Goal: Task Accomplishment & Management: Manage account settings

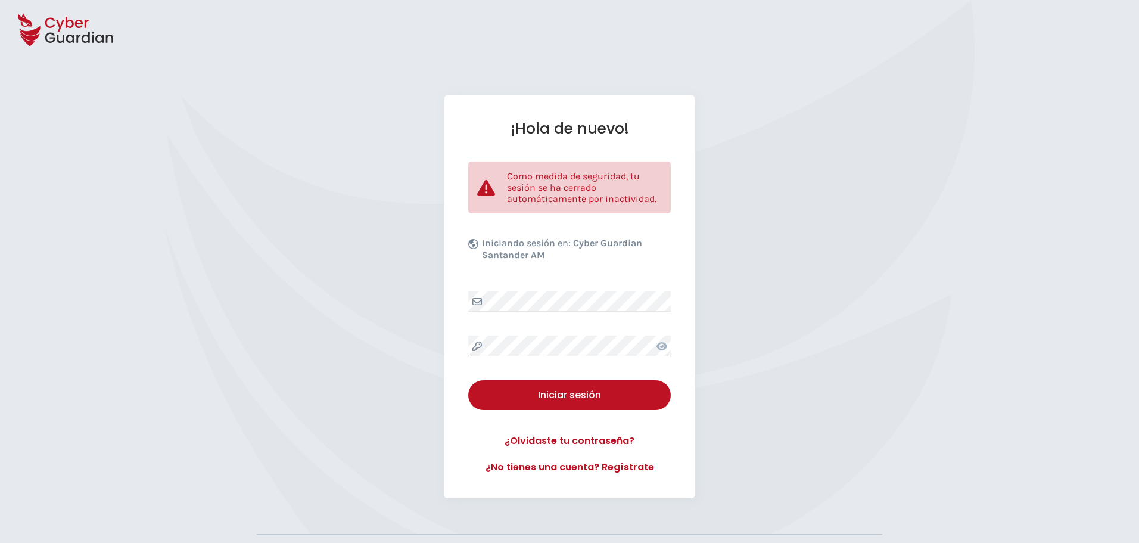
click at [451, 341] on div "¡Hola de nuevo! Como medida de seguridad, tu sesión se ha cerrado automáticamen…" at bounding box center [569, 296] width 250 height 403
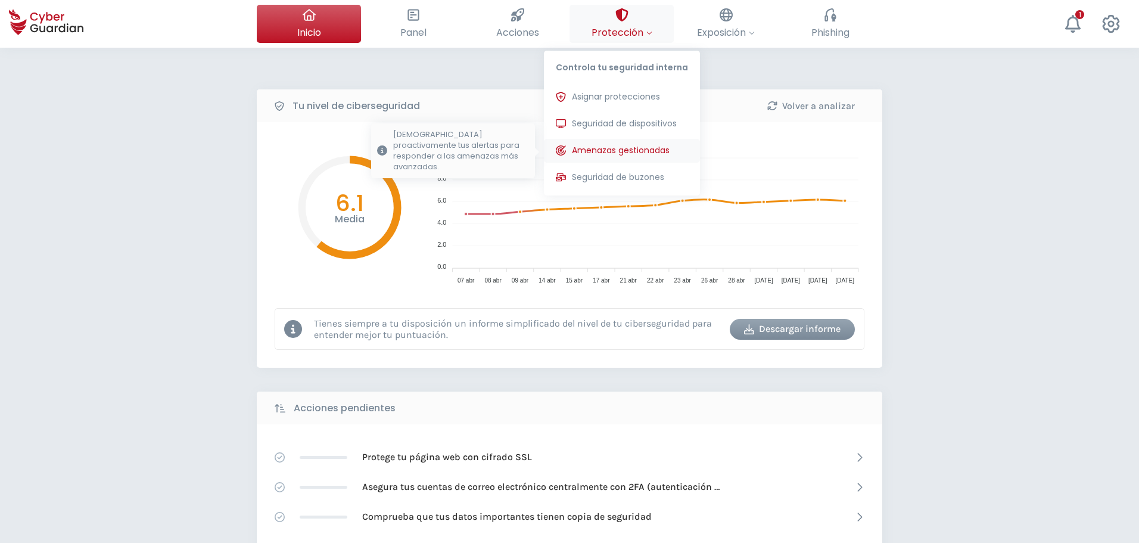
click at [640, 132] on button "Seguridad de dispositivos Protecciones instaladas en los dispositivos de tu org…" at bounding box center [622, 124] width 156 height 24
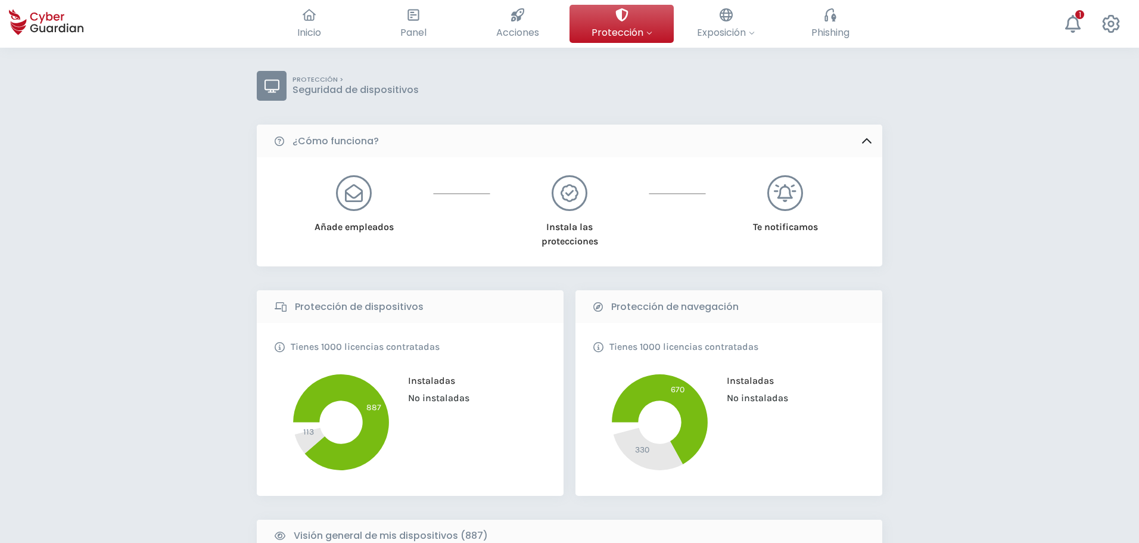
scroll to position [357, 0]
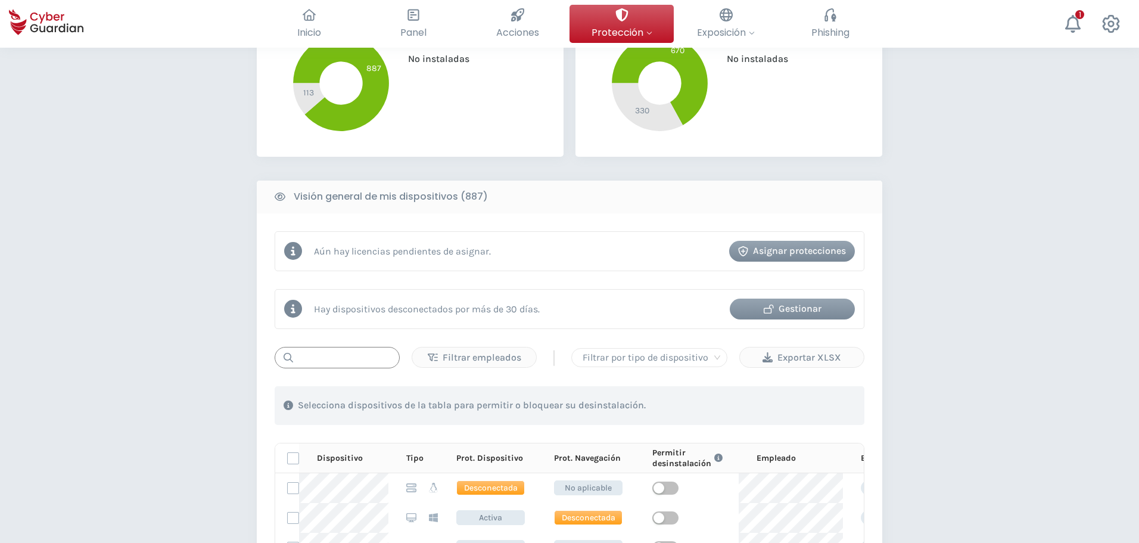
click at [361, 361] on input "text" at bounding box center [337, 357] width 125 height 21
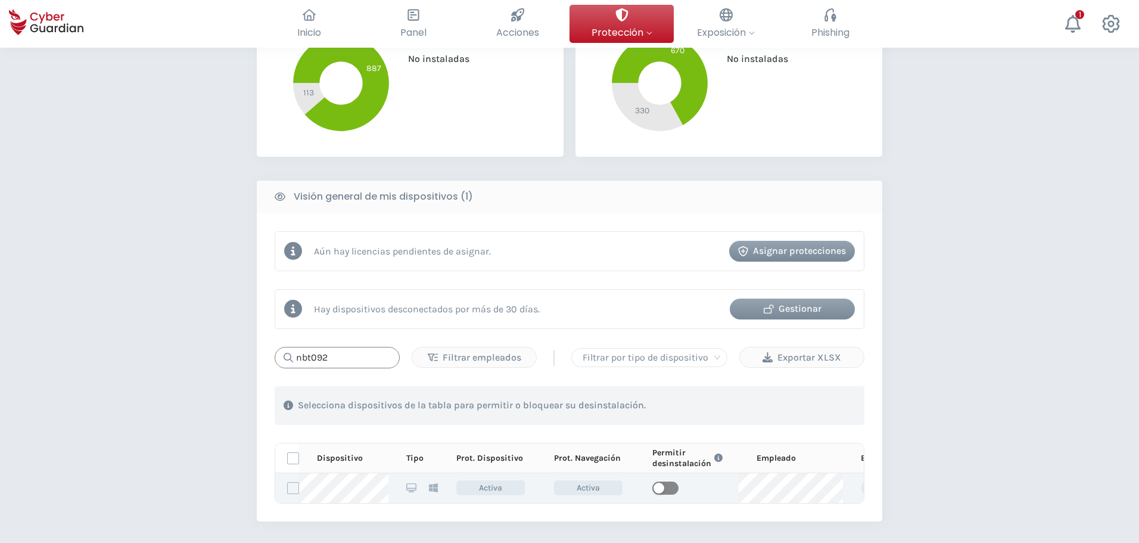
type input "nbt092"
click at [655, 482] on span "button" at bounding box center [665, 487] width 26 height 13
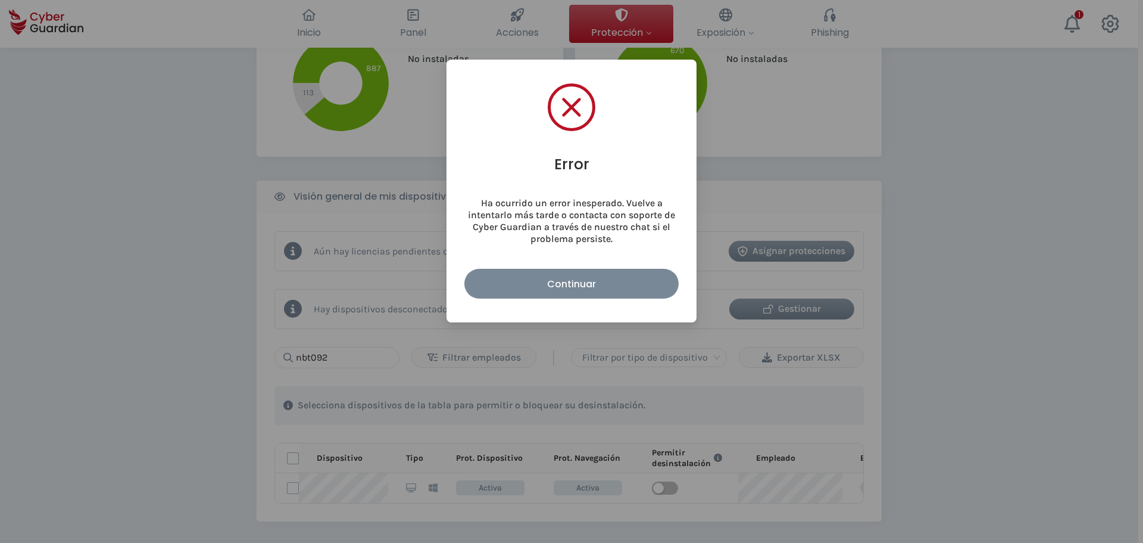
click at [515, 282] on div "Continuar" at bounding box center [571, 283] width 197 height 15
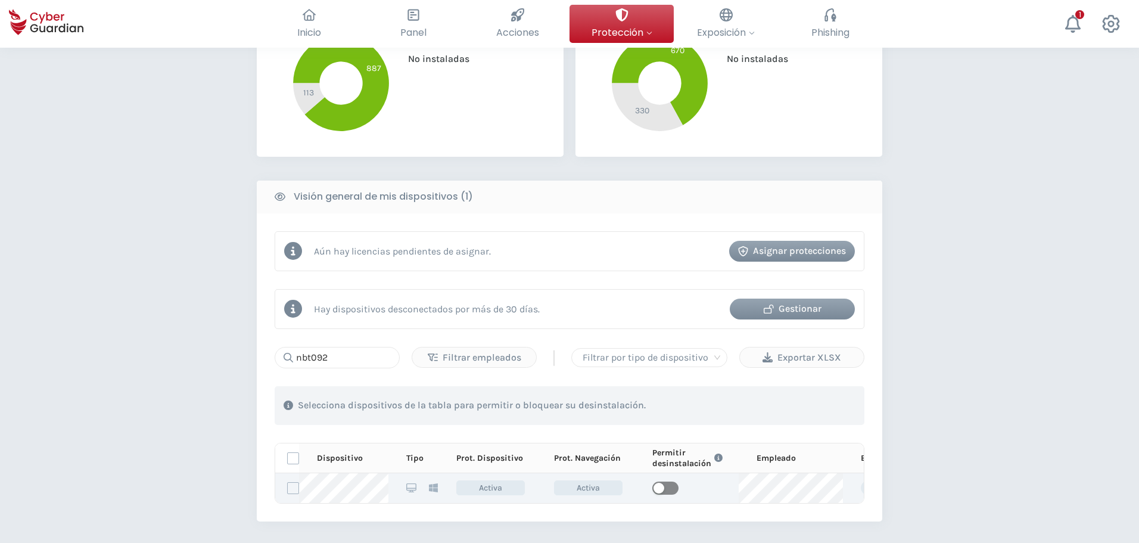
click at [671, 488] on span "button" at bounding box center [665, 487] width 26 height 13
click at [1130, 409] on div "PROTECCIÓN > Seguridad de dispositivos ¿Cómo funciona? Añade empleados Instala …" at bounding box center [569, 232] width 1139 height 1085
